Goal: Transaction & Acquisition: Book appointment/travel/reservation

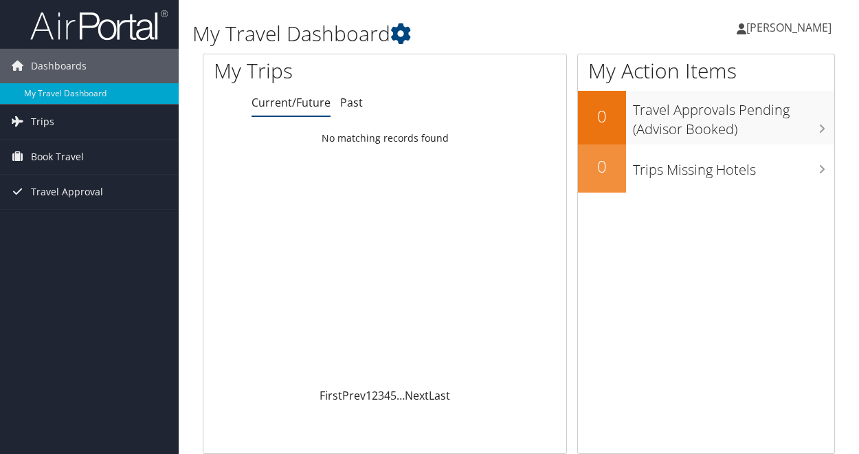
click at [54, 154] on span "Book Travel" at bounding box center [57, 157] width 53 height 34
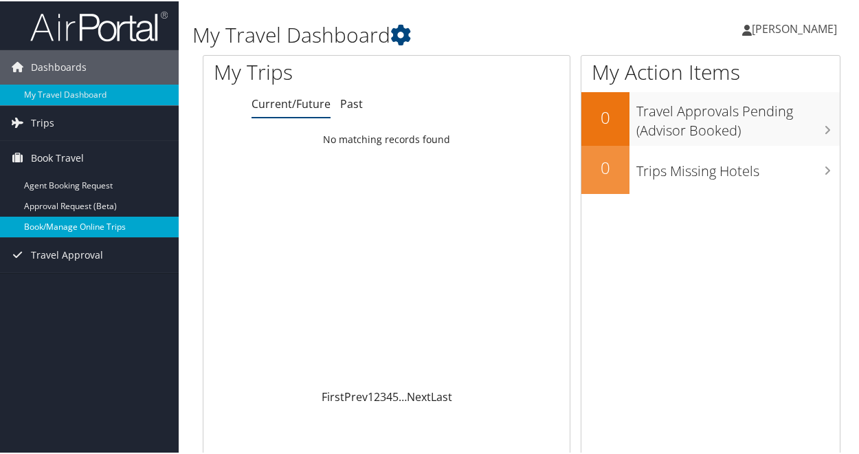
click at [74, 225] on link "Book/Manage Online Trips" at bounding box center [89, 225] width 179 height 21
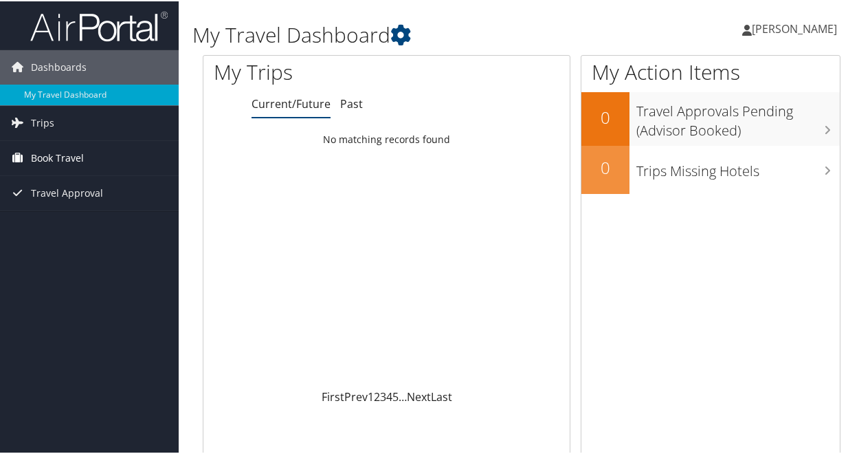
click at [65, 156] on span "Book Travel" at bounding box center [57, 157] width 53 height 34
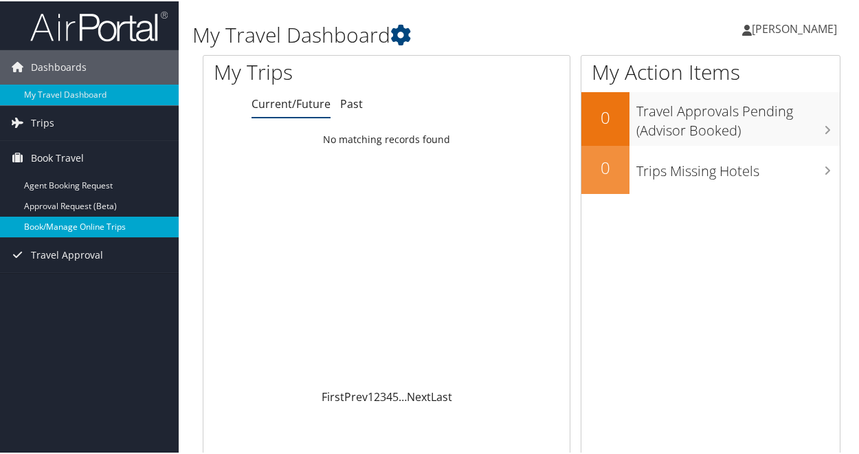
click at [87, 225] on link "Book/Manage Online Trips" at bounding box center [89, 225] width 179 height 21
